Goal: Task Accomplishment & Management: Complete application form

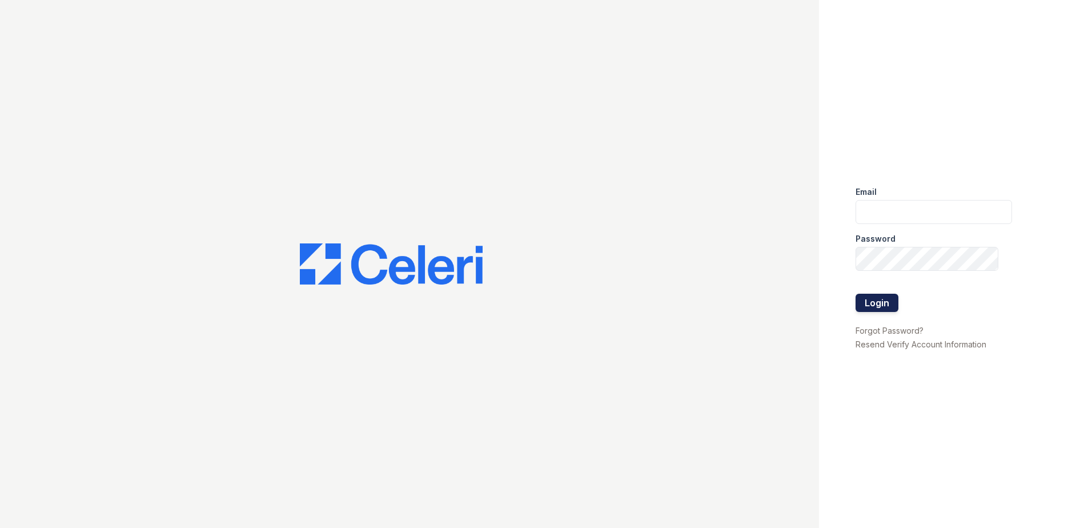
type input "888atgrandhopepark@trinity-pm.com"
click at [890, 306] on button "Login" at bounding box center [877, 303] width 43 height 18
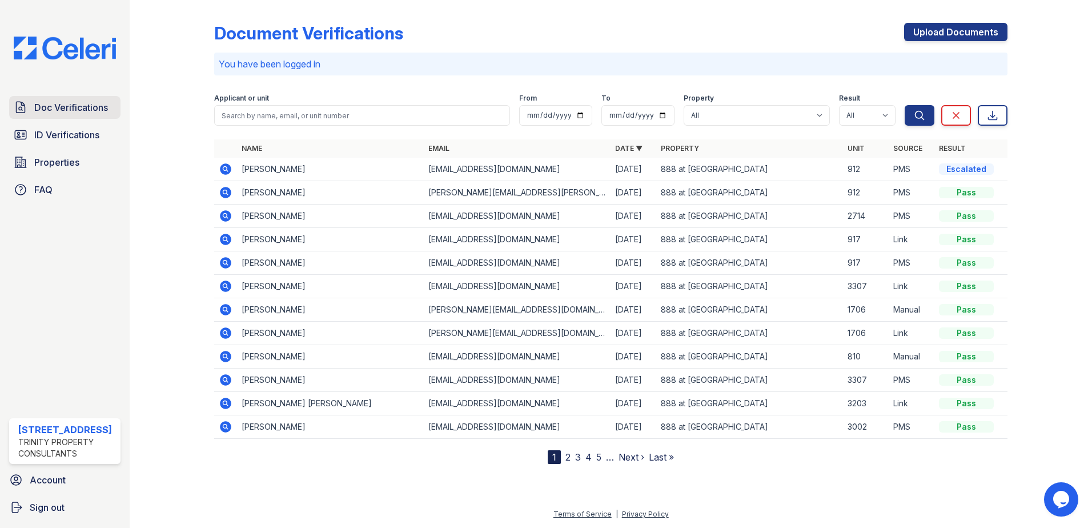
click at [67, 113] on span "Doc Verifications" at bounding box center [71, 108] width 74 height 14
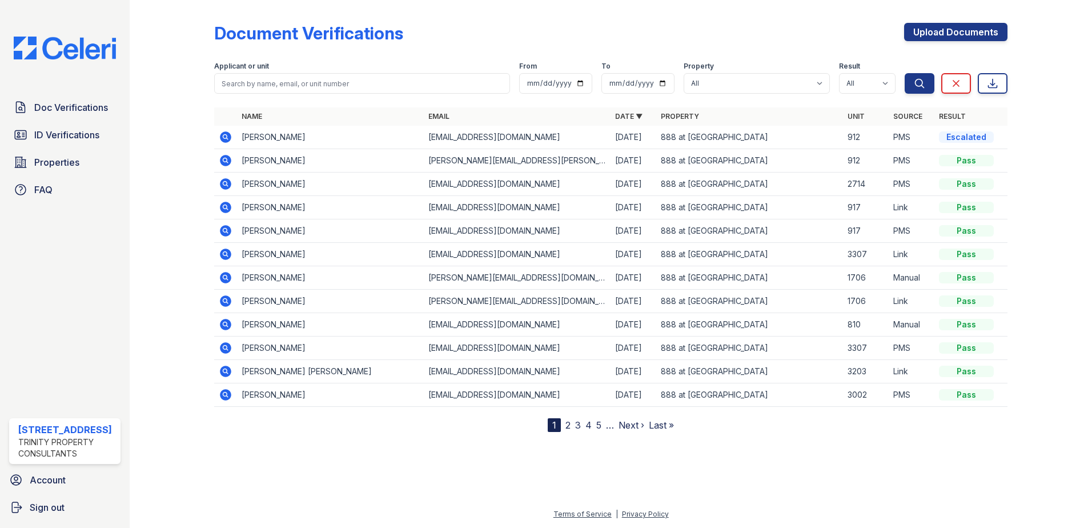
click at [69, 133] on span "ID Verifications" at bounding box center [66, 135] width 65 height 14
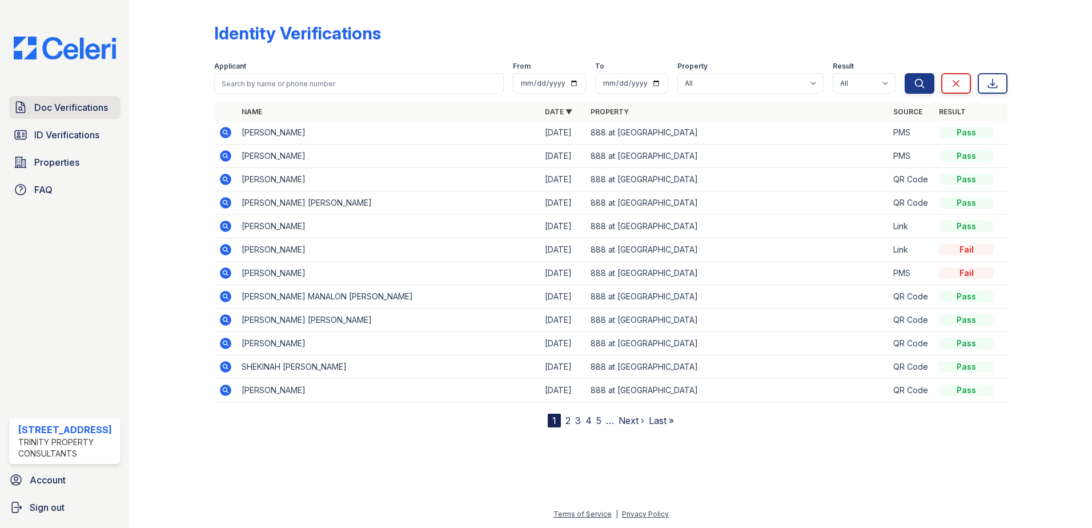
click at [66, 99] on link "Doc Verifications" at bounding box center [64, 107] width 111 height 23
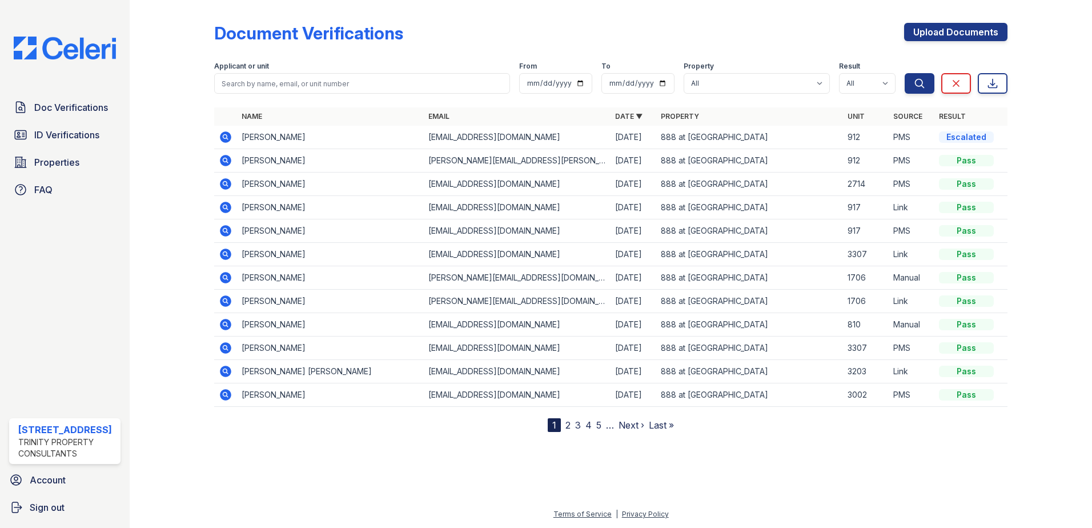
click at [227, 139] on icon at bounding box center [226, 137] width 14 height 14
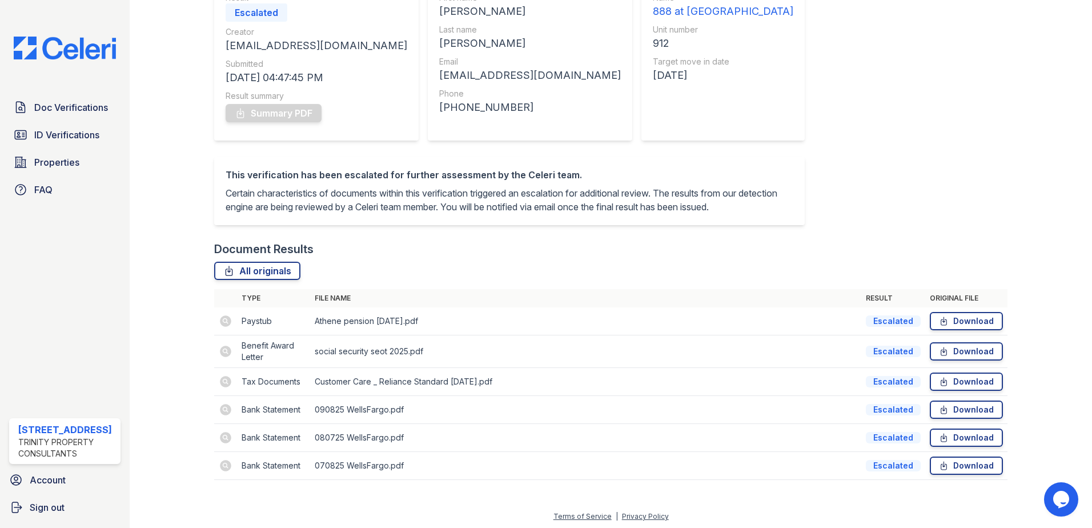
scroll to position [141, 0]
click at [943, 407] on link "Download" at bounding box center [966, 407] width 73 height 18
click at [956, 437] on link "Download" at bounding box center [966, 435] width 73 height 18
click at [959, 466] on link "Download" at bounding box center [966, 463] width 73 height 18
click at [80, 138] on span "ID Verifications" at bounding box center [66, 135] width 65 height 14
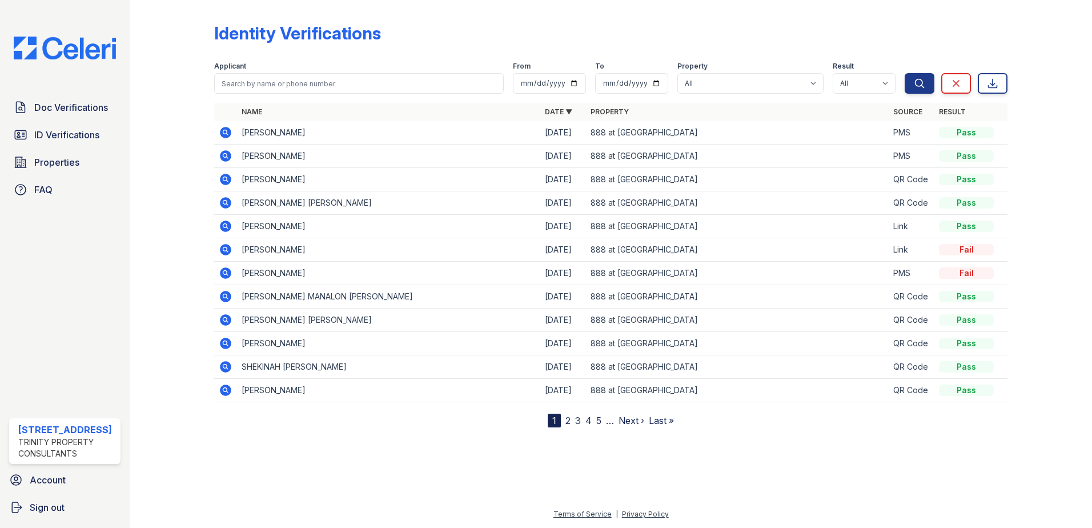
click at [233, 133] on td at bounding box center [225, 132] width 23 height 23
click at [227, 134] on icon at bounding box center [226, 133] width 14 height 14
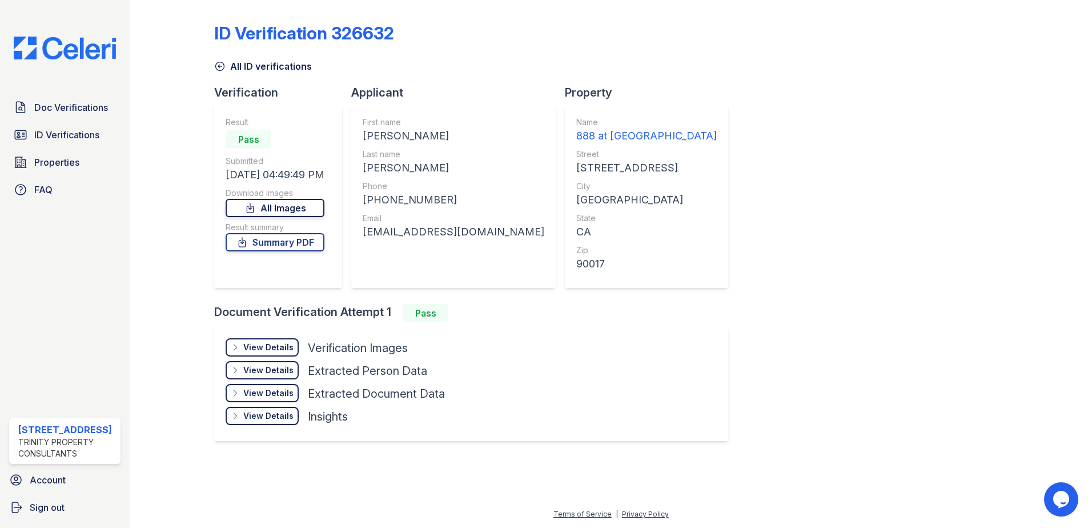
click at [307, 213] on link "All Images" at bounding box center [275, 208] width 99 height 18
click at [303, 247] on link "Summary PDF" at bounding box center [275, 242] width 99 height 18
click at [58, 105] on span "Doc Verifications" at bounding box center [71, 108] width 74 height 14
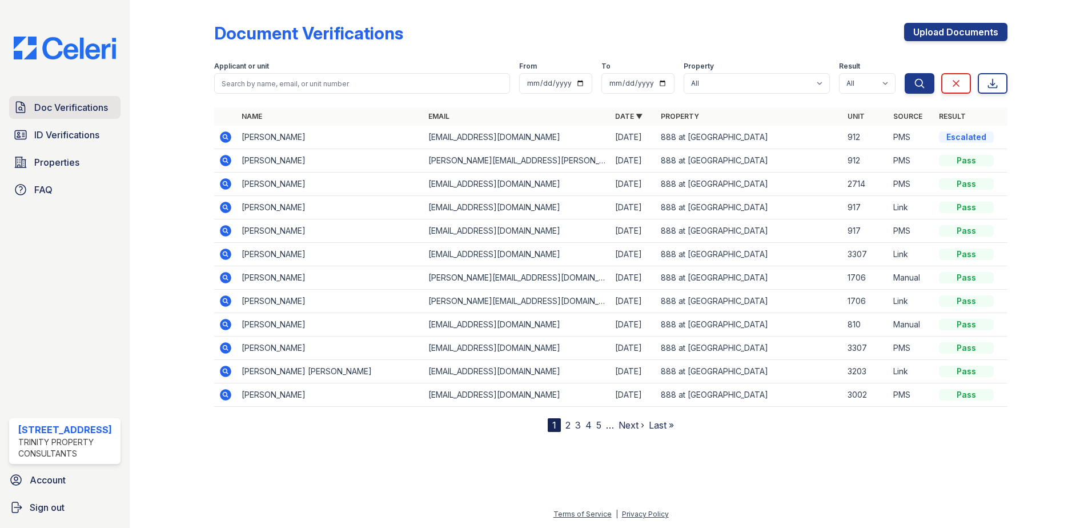
click at [75, 111] on span "Doc Verifications" at bounding box center [71, 108] width 74 height 14
click at [964, 33] on link "Upload Documents" at bounding box center [955, 32] width 103 height 18
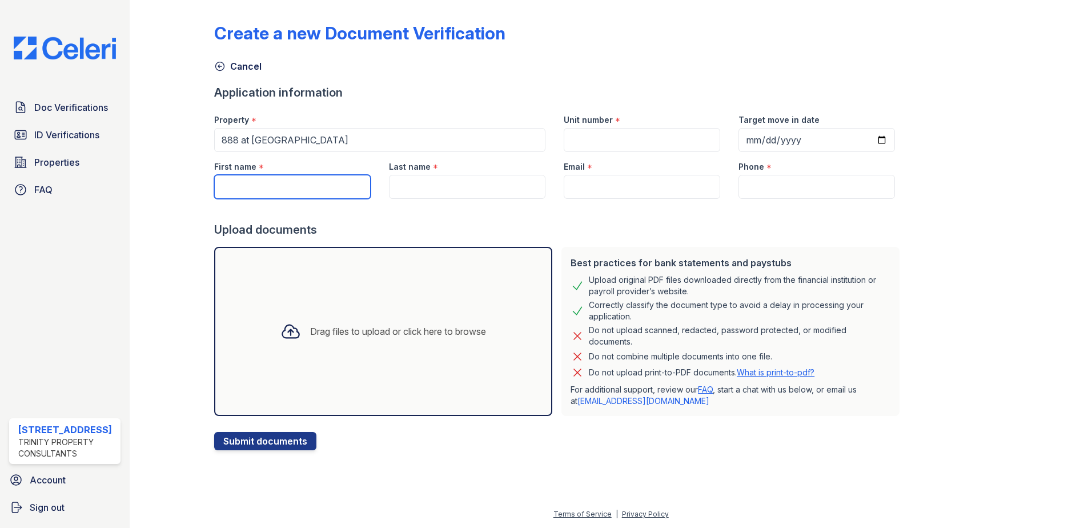
click at [278, 188] on input "First name" at bounding box center [292, 187] width 157 height 24
type input "[PERSON_NAME]"
type input "[EMAIL_ADDRESS][DOMAIN_NAME]"
type input "9258722357"
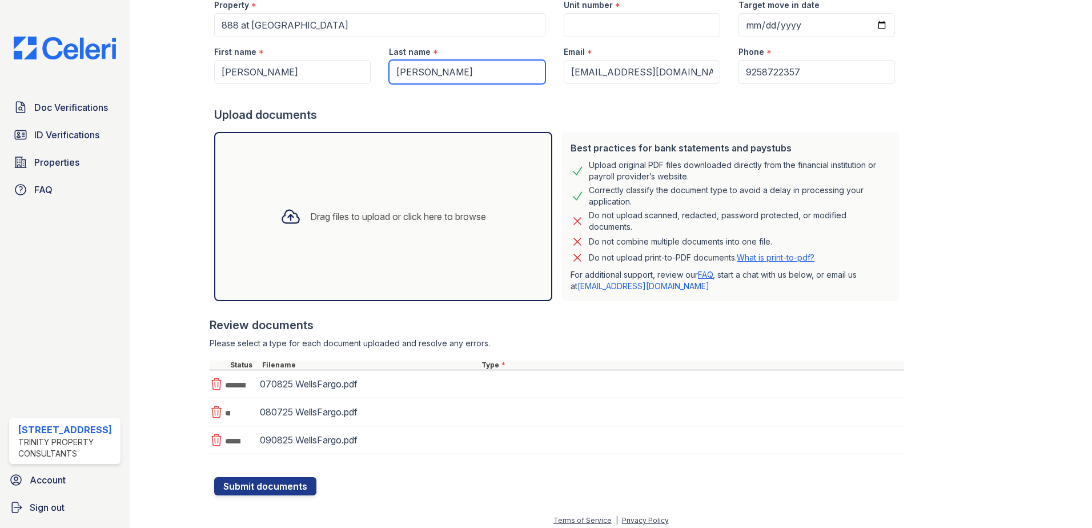
scroll to position [121, 0]
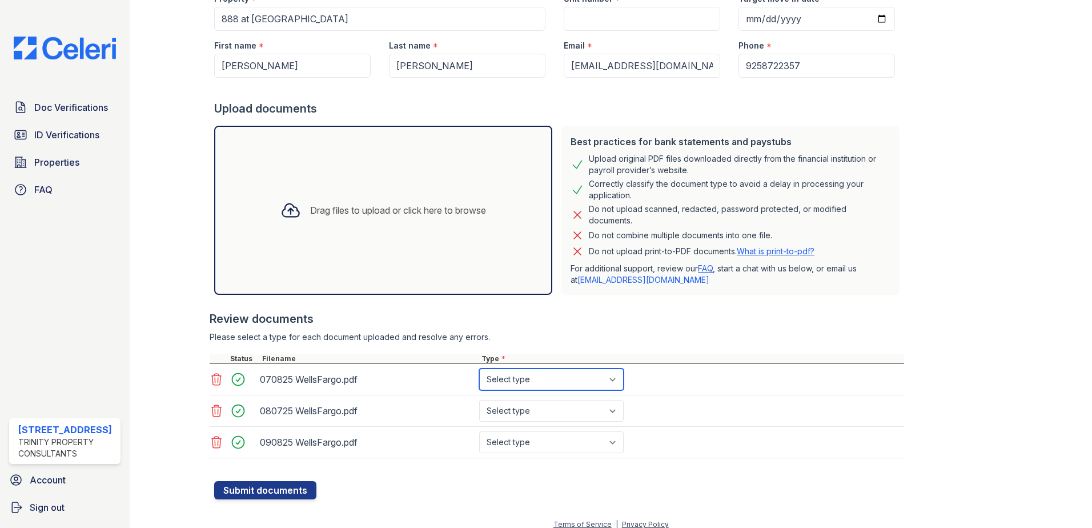
click at [541, 379] on select "Select type Paystub Bank Statement Offer Letter Tax Documents Benefit Award Let…" at bounding box center [551, 379] width 145 height 22
select select "bank_statement"
click at [479, 368] on select "Select type Paystub Bank Statement Offer Letter Tax Documents Benefit Award Let…" at bounding box center [551, 379] width 145 height 22
click at [530, 416] on select "Select type Paystub Bank Statement Offer Letter Tax Documents Benefit Award Let…" at bounding box center [551, 411] width 145 height 22
select select "bank_statement"
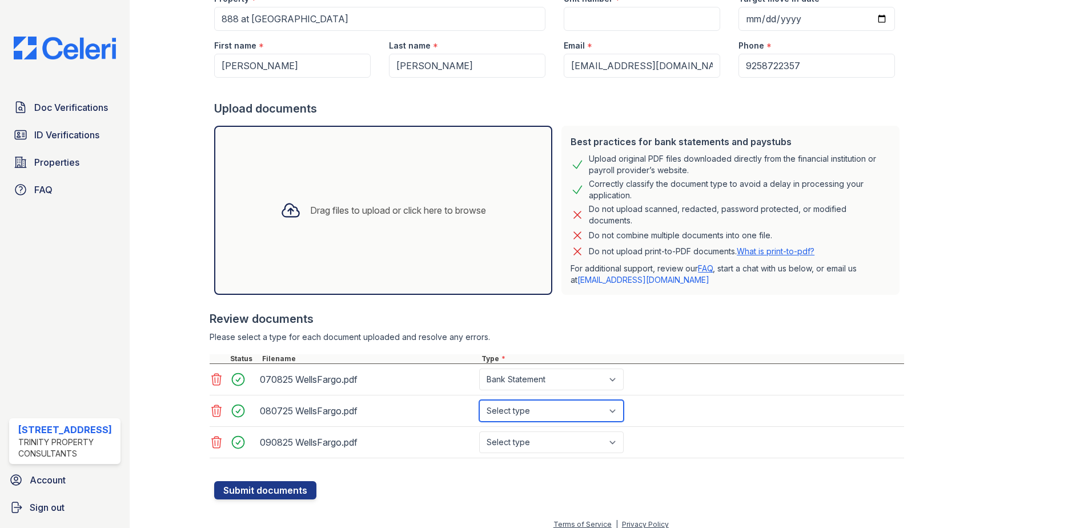
click at [479, 400] on select "Select type Paystub Bank Statement Offer Letter Tax Documents Benefit Award Let…" at bounding box center [551, 411] width 145 height 22
click at [527, 438] on select "Select type Paystub Bank Statement Offer Letter Tax Documents Benefit Award Let…" at bounding box center [551, 442] width 145 height 22
select select "bank_statement"
click at [479, 431] on select "Select type Paystub Bank Statement Offer Letter Tax Documents Benefit Award Let…" at bounding box center [551, 442] width 145 height 22
click at [278, 490] on button "Submit documents" at bounding box center [265, 490] width 102 height 18
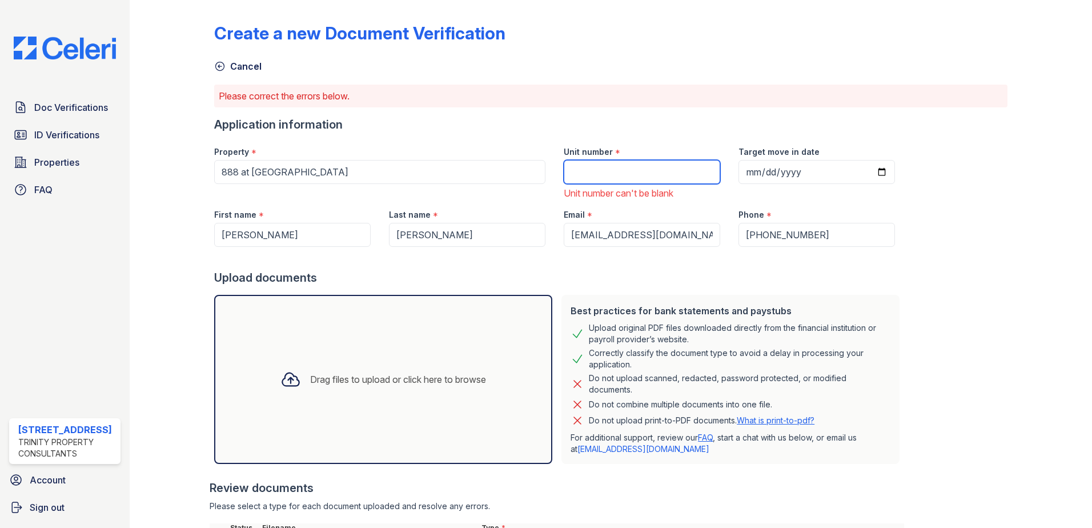
click at [581, 171] on input "Unit number" at bounding box center [642, 172] width 157 height 24
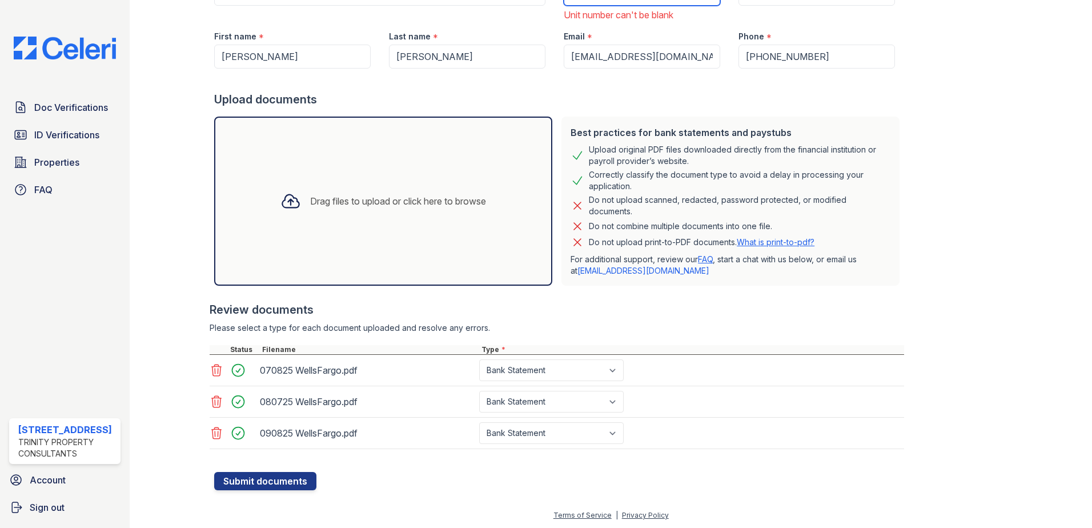
scroll to position [179, 0]
type input "912"
click at [283, 480] on button "Submit documents" at bounding box center [265, 480] width 102 height 18
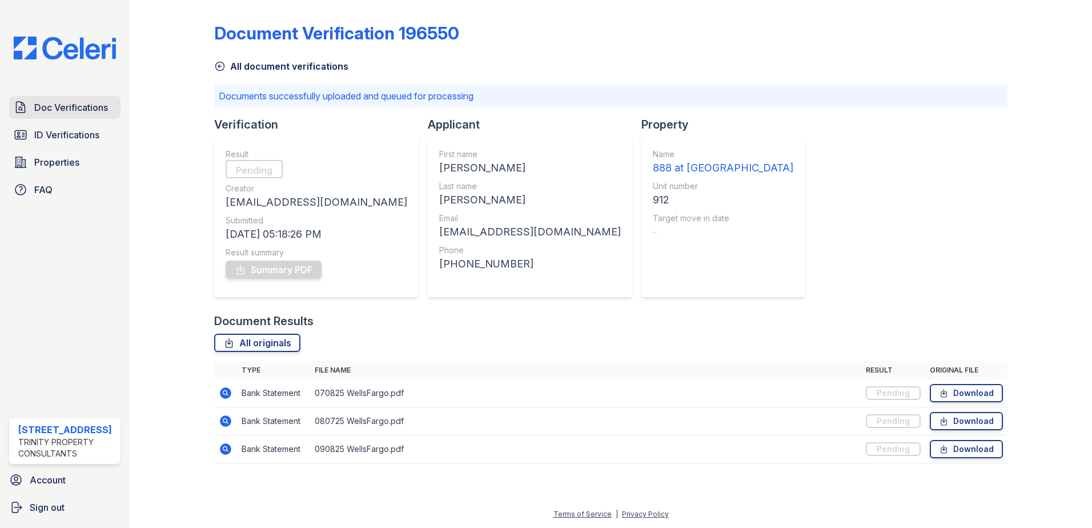
click at [86, 110] on span "Doc Verifications" at bounding box center [71, 108] width 74 height 14
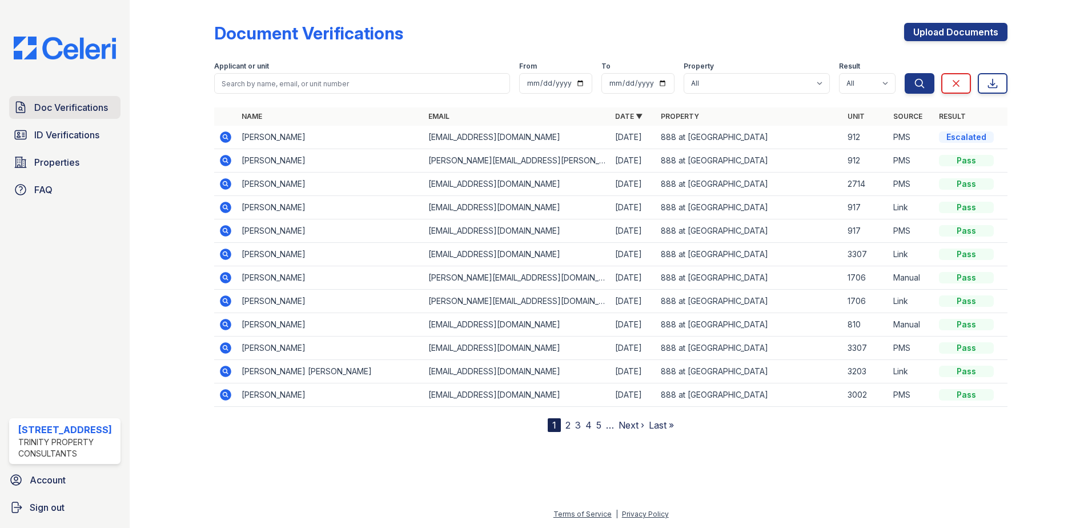
click at [66, 105] on span "Doc Verifications" at bounding box center [71, 108] width 74 height 14
click at [66, 130] on span "ID Verifications" at bounding box center [66, 135] width 65 height 14
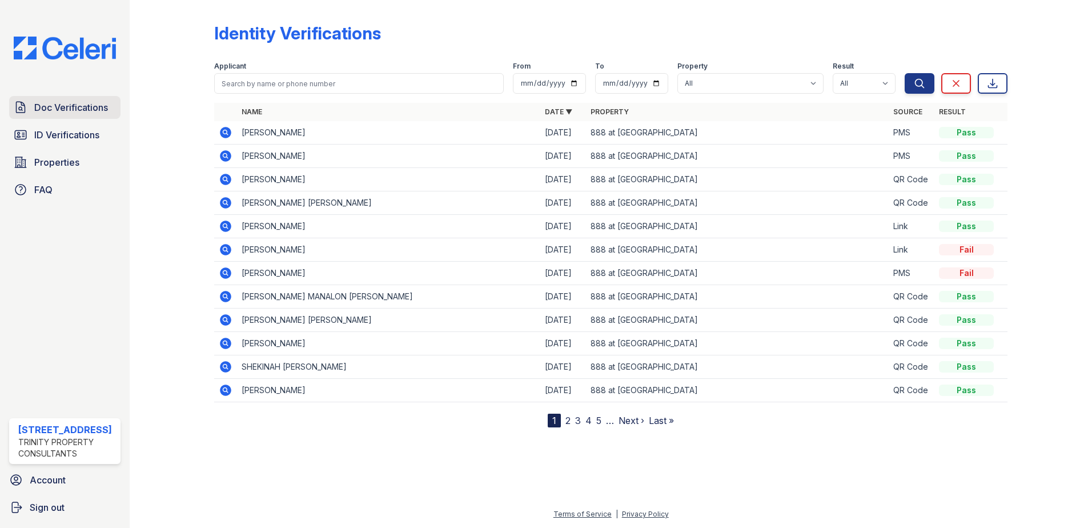
click at [74, 110] on span "Doc Verifications" at bounding box center [71, 108] width 74 height 14
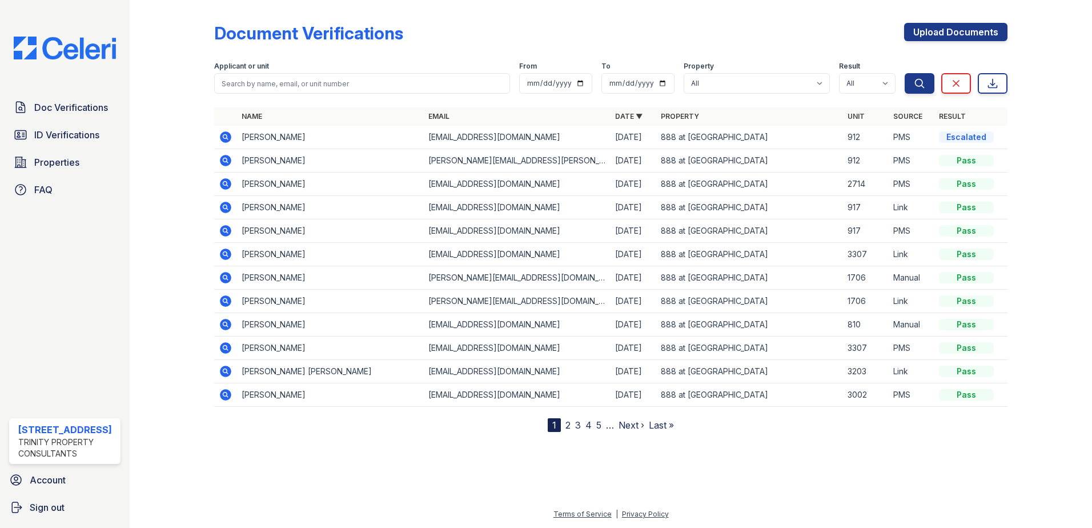
click at [222, 137] on icon at bounding box center [225, 136] width 11 height 11
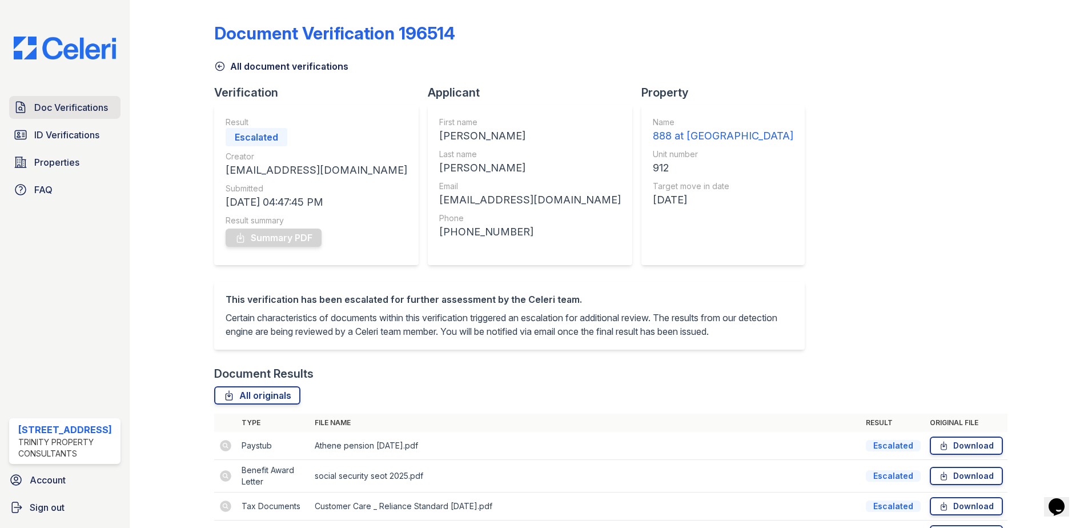
click at [78, 104] on span "Doc Verifications" at bounding box center [71, 108] width 74 height 14
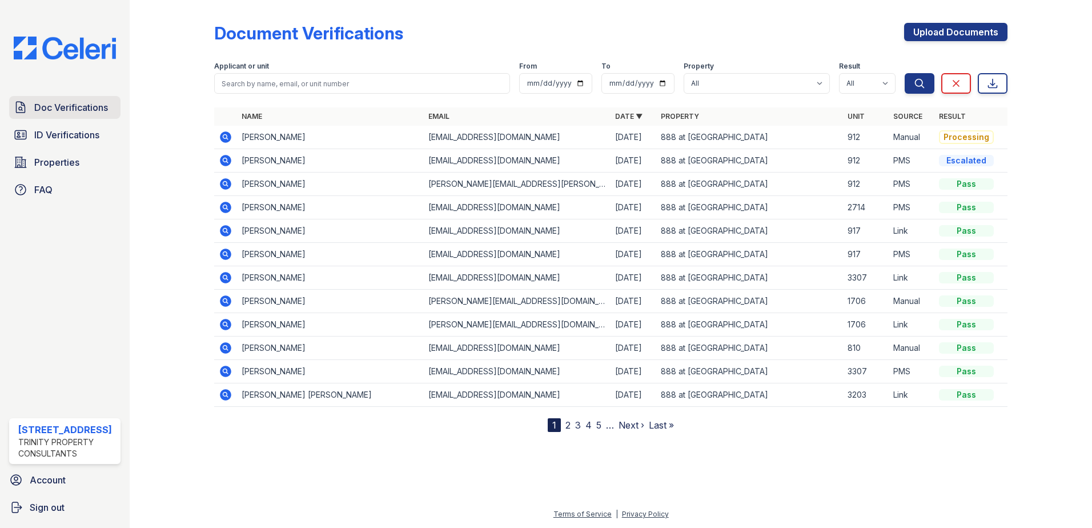
click at [91, 110] on span "Doc Verifications" at bounding box center [71, 108] width 74 height 14
click at [228, 139] on icon at bounding box center [225, 136] width 11 height 11
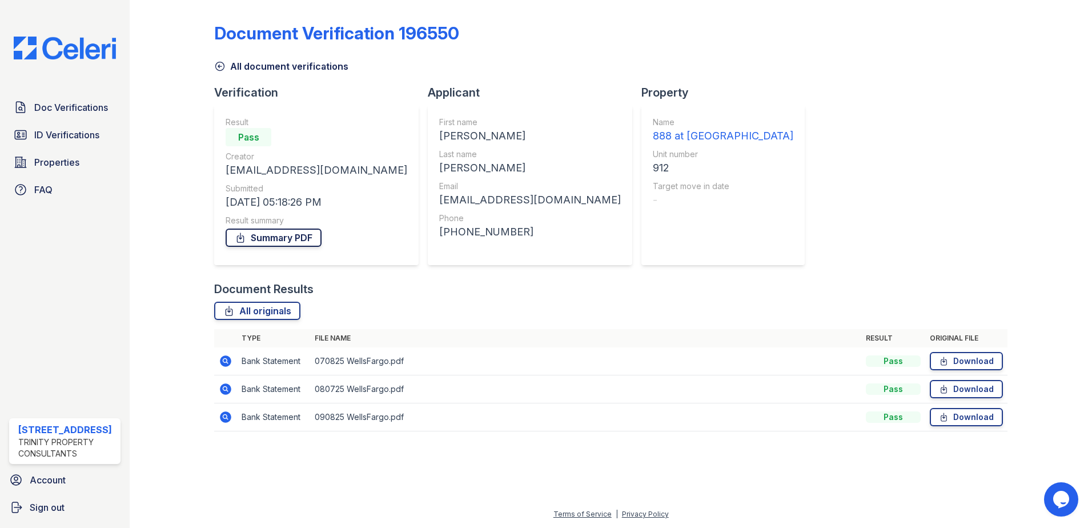
click at [298, 240] on link "Summary PDF" at bounding box center [274, 237] width 96 height 18
